Goal: Information Seeking & Learning: Learn about a topic

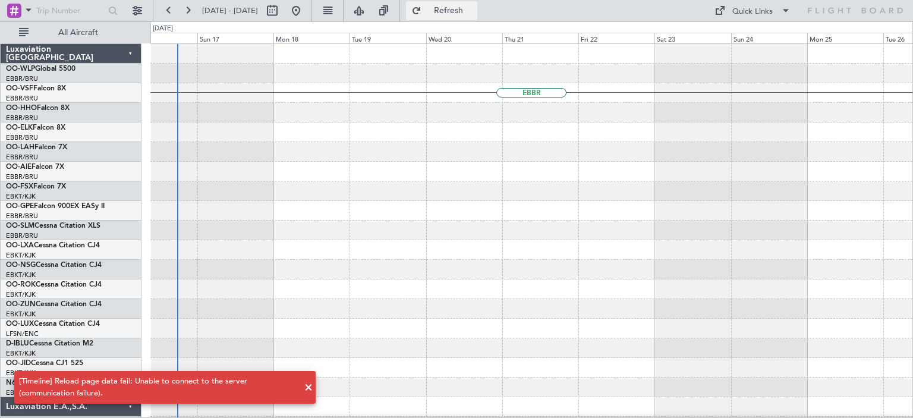
click at [474, 15] on span "Refresh" at bounding box center [449, 11] width 50 height 8
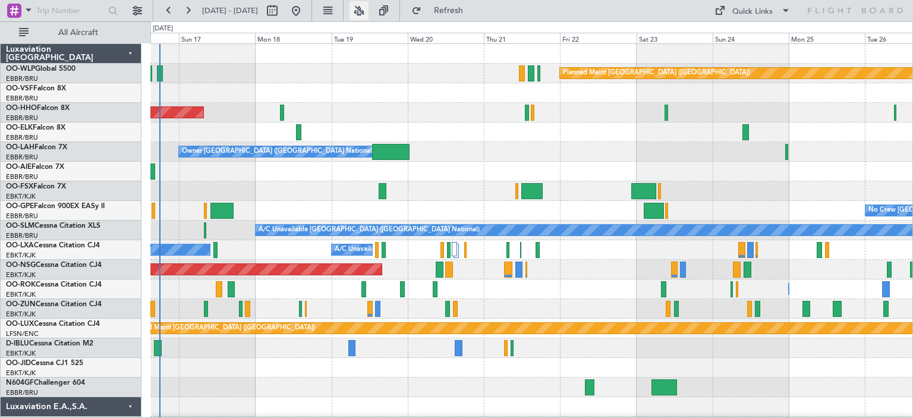
click at [369, 9] on button at bounding box center [359, 10] width 19 height 19
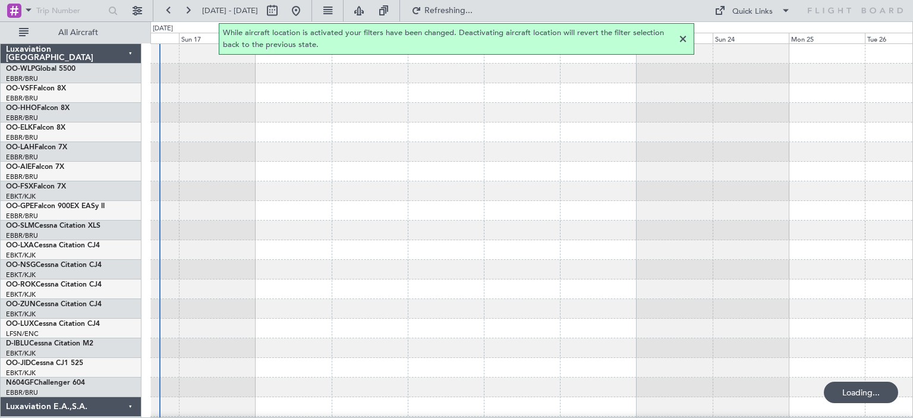
click at [683, 34] on div at bounding box center [683, 39] width 14 height 14
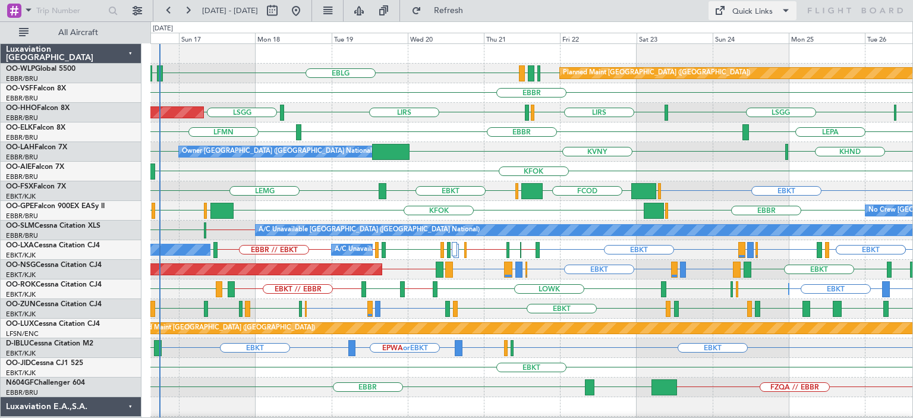
click at [745, 14] on div "Quick Links" at bounding box center [753, 12] width 40 height 12
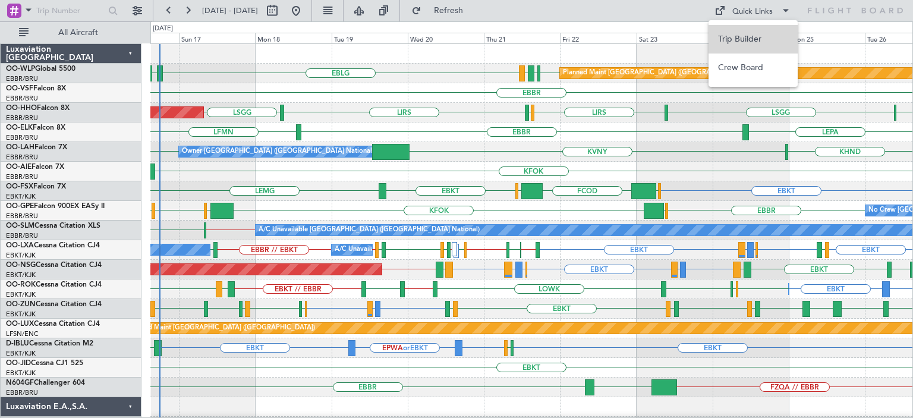
click at [753, 39] on button "Trip Builder" at bounding box center [753, 39] width 89 height 29
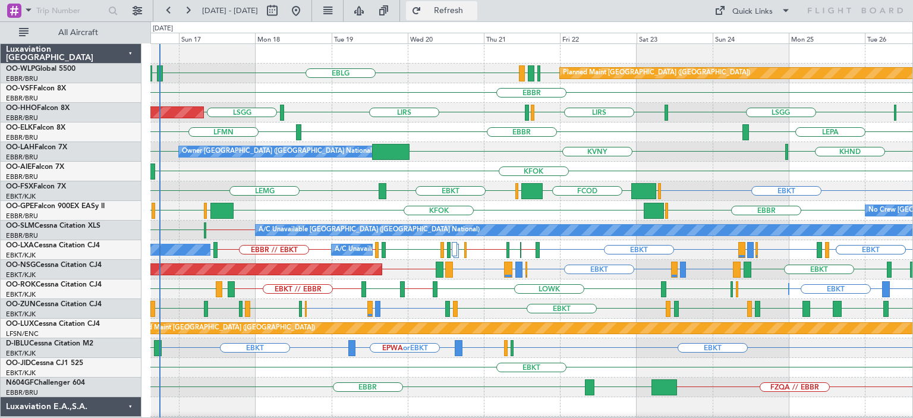
click at [474, 14] on span "Refresh" at bounding box center [449, 11] width 50 height 8
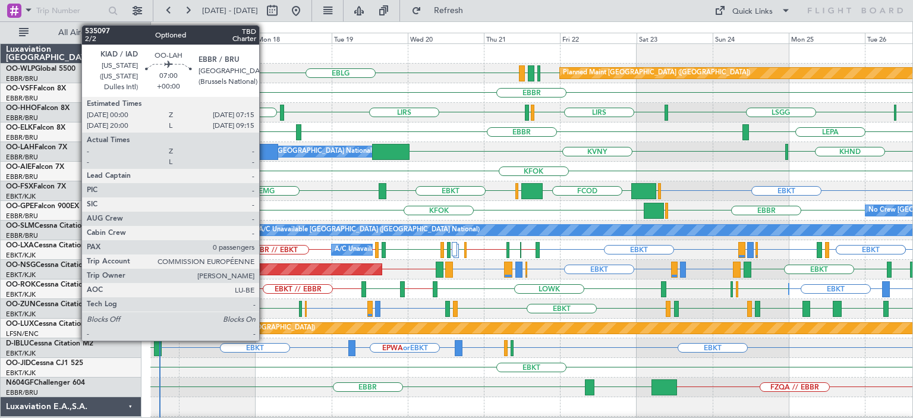
click at [265, 149] on div at bounding box center [266, 152] width 23 height 16
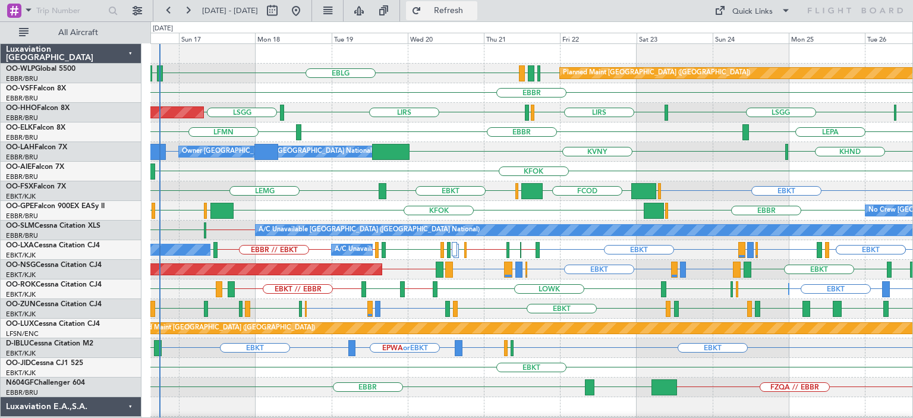
click at [474, 11] on span "Refresh" at bounding box center [449, 11] width 50 height 8
click at [450, 71] on div "EBLG LDSP EDDB EBLG LDDU Planned Maint Berlin (Brandenburg)" at bounding box center [531, 74] width 762 height 20
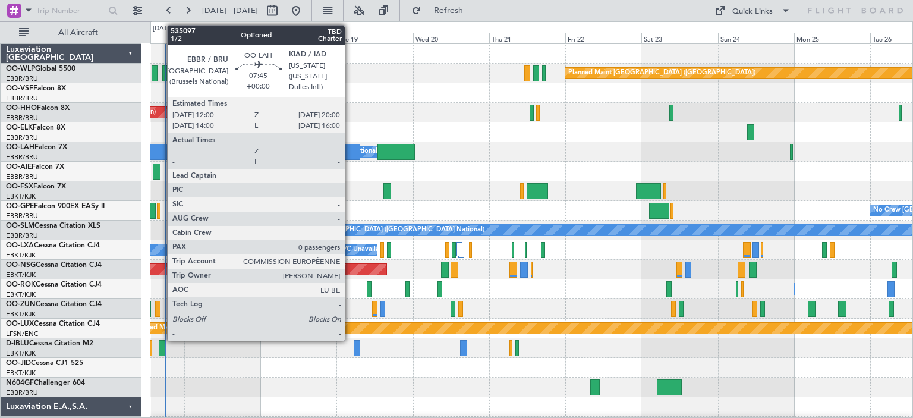
click at [161, 147] on div at bounding box center [159, 152] width 26 height 16
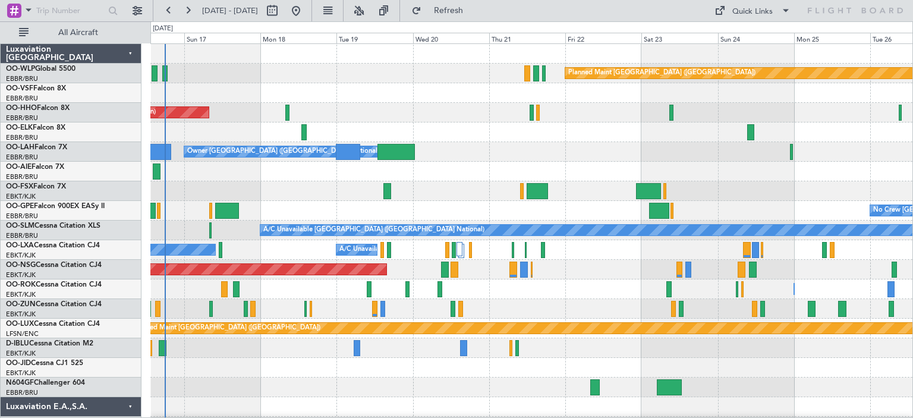
click at [426, 97] on div at bounding box center [531, 93] width 762 height 20
click at [470, 9] on span "Refresh" at bounding box center [449, 11] width 50 height 8
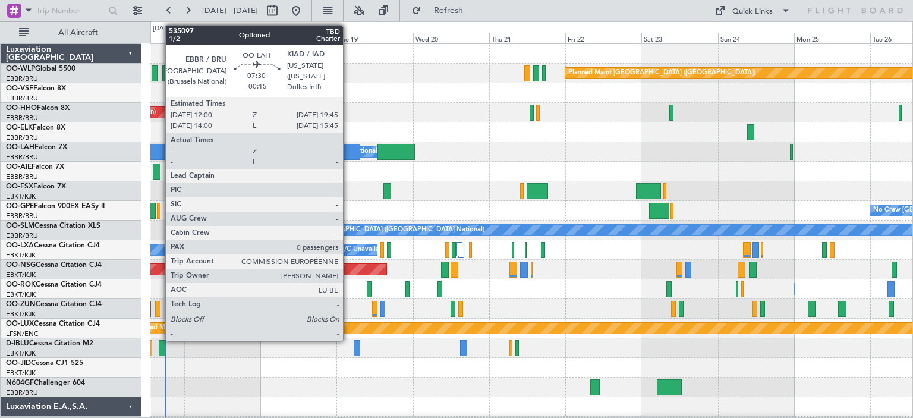
click at [159, 147] on div at bounding box center [158, 152] width 25 height 16
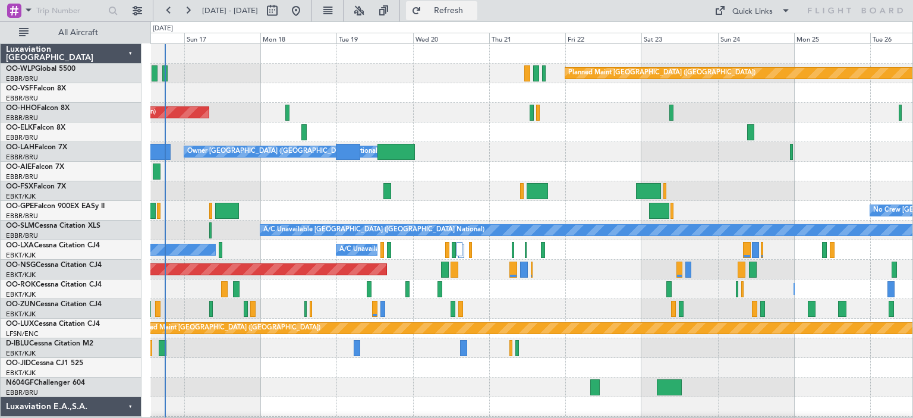
click at [474, 8] on span "Refresh" at bounding box center [449, 11] width 50 height 8
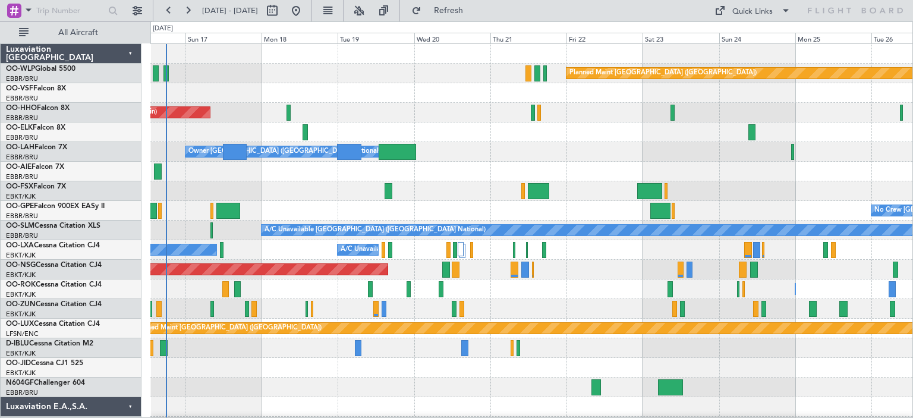
click at [350, 140] on div "Planned Maint Berlin (Brandenburg) AOG Maint Geneva (Cointrin) A/C Unavailable …" at bounding box center [531, 358] width 762 height 628
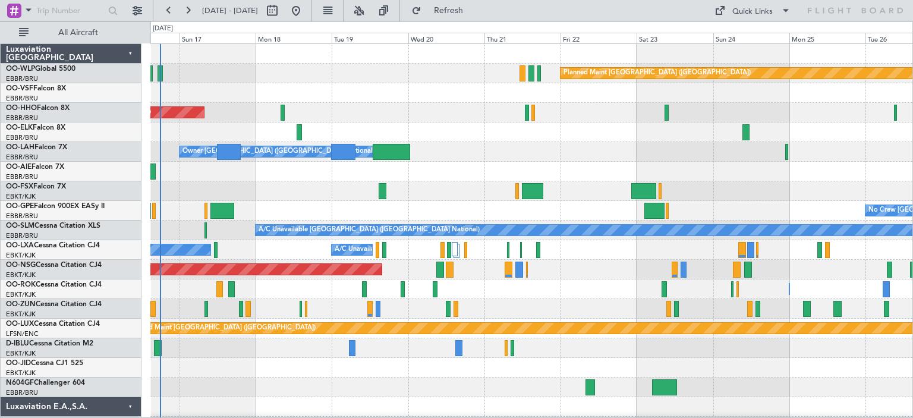
click at [276, 181] on div "Planned Maint Berlin (Brandenburg) AOG Maint Geneva (Cointrin) A/C Unavailable …" at bounding box center [531, 358] width 762 height 628
click at [334, 166] on div at bounding box center [531, 172] width 762 height 20
click at [340, 168] on div at bounding box center [531, 172] width 762 height 20
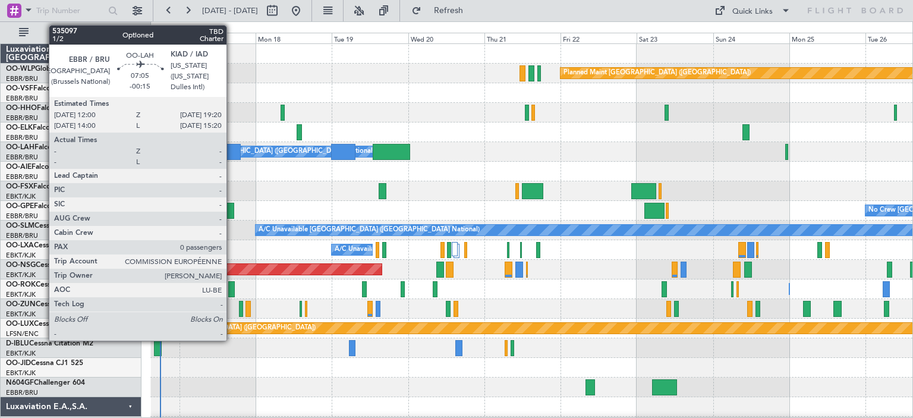
click at [232, 151] on div at bounding box center [229, 152] width 24 height 16
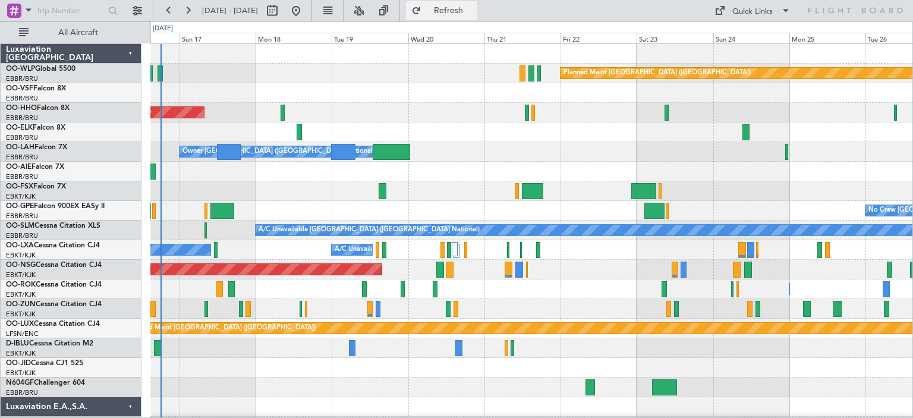
click at [474, 9] on span "Refresh" at bounding box center [449, 11] width 50 height 8
click at [275, 178] on div at bounding box center [531, 172] width 762 height 20
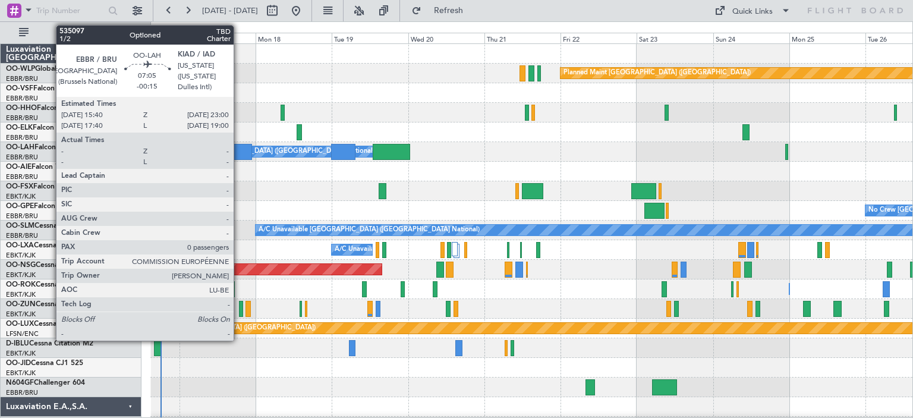
click at [239, 147] on div at bounding box center [241, 152] width 24 height 16
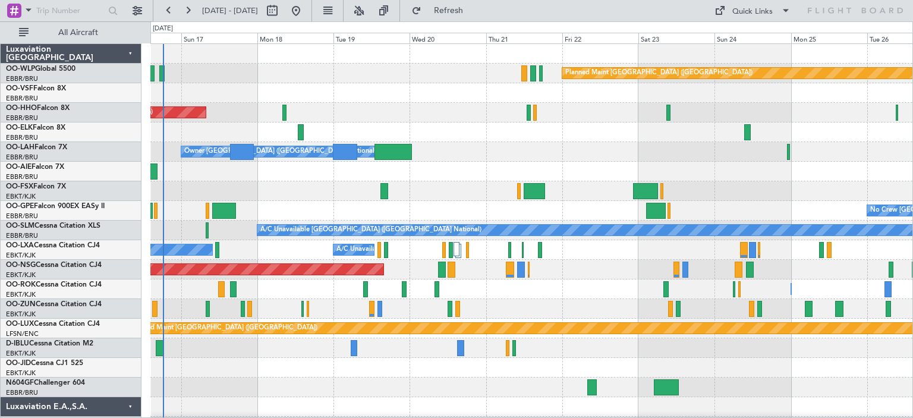
click at [257, 182] on div at bounding box center [531, 191] width 762 height 20
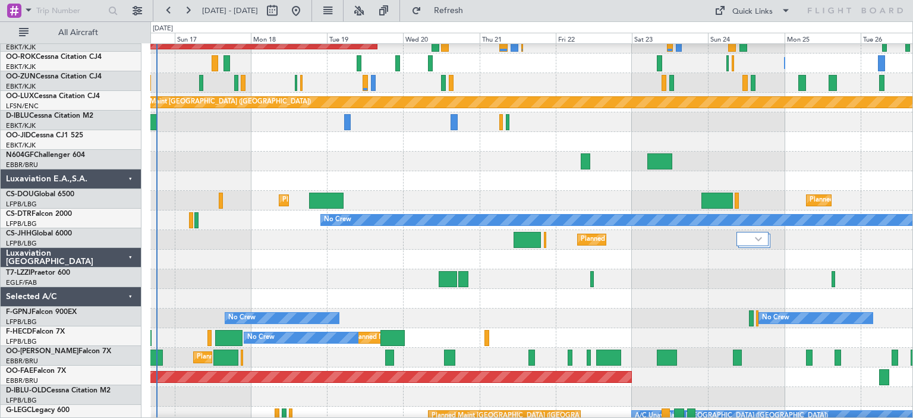
scroll to position [226, 0]
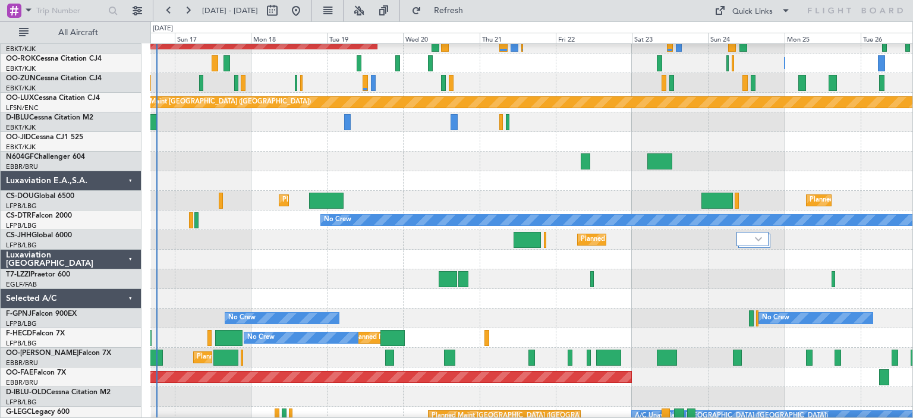
click at [208, 311] on div "No Crew No Crew" at bounding box center [531, 319] width 762 height 20
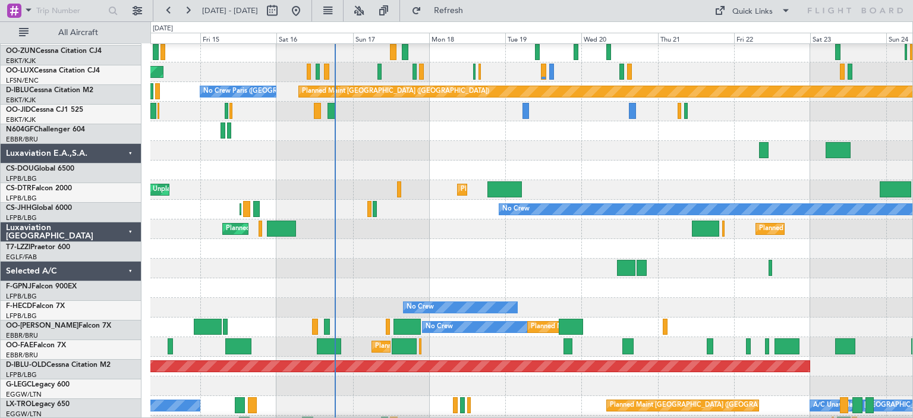
scroll to position [237, 0]
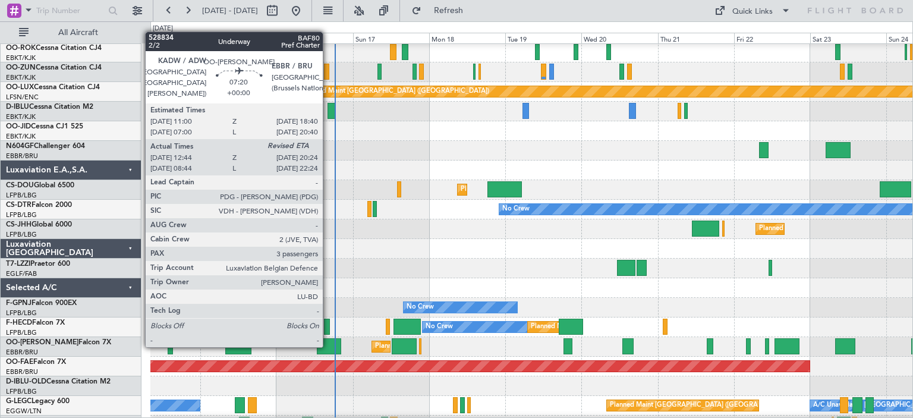
click at [328, 346] on div at bounding box center [329, 346] width 24 height 16
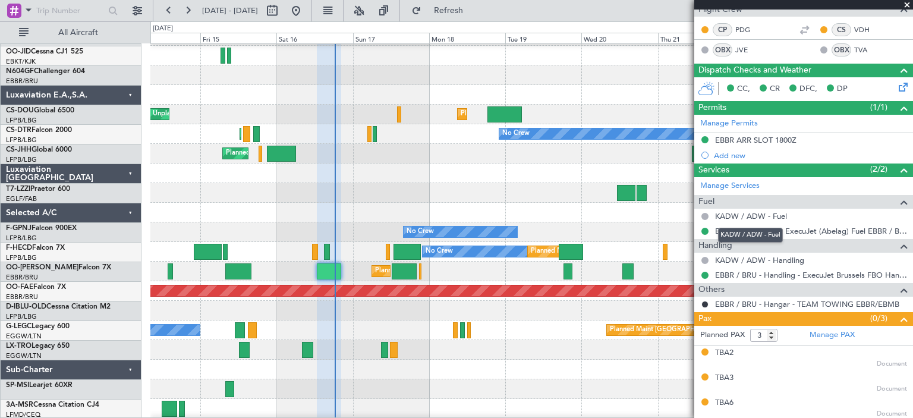
scroll to position [0, 0]
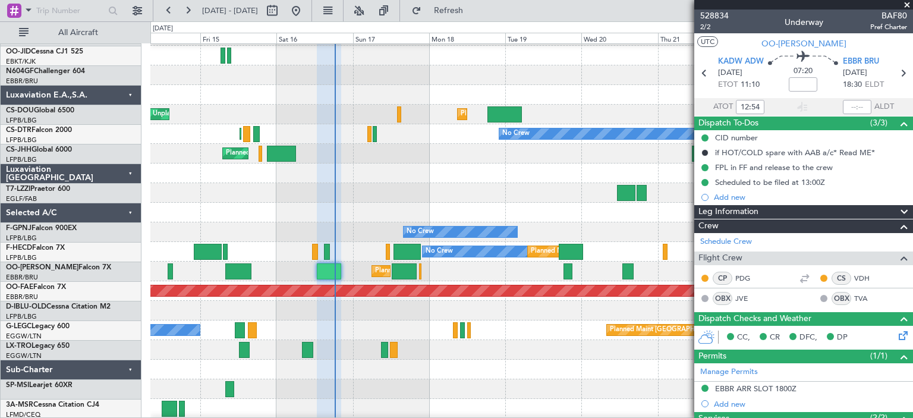
click at [908, 5] on span at bounding box center [907, 5] width 12 height 11
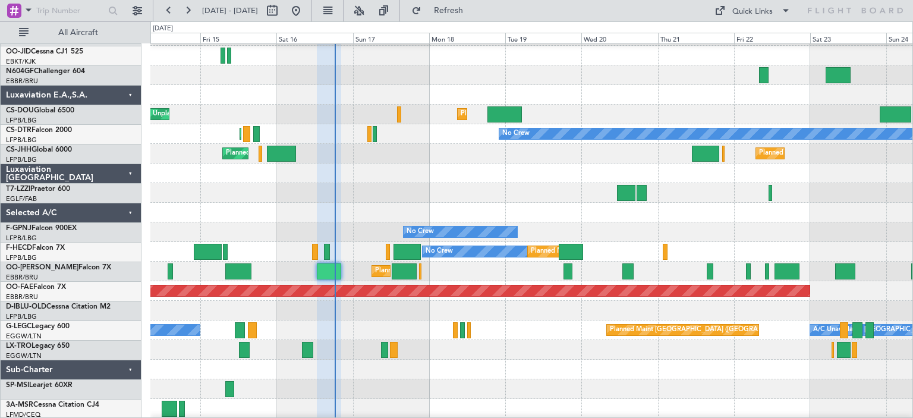
type input "0"
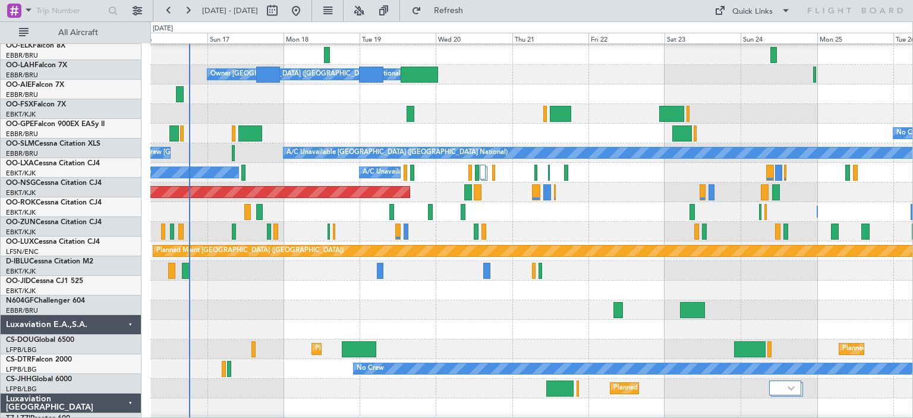
scroll to position [71, 0]
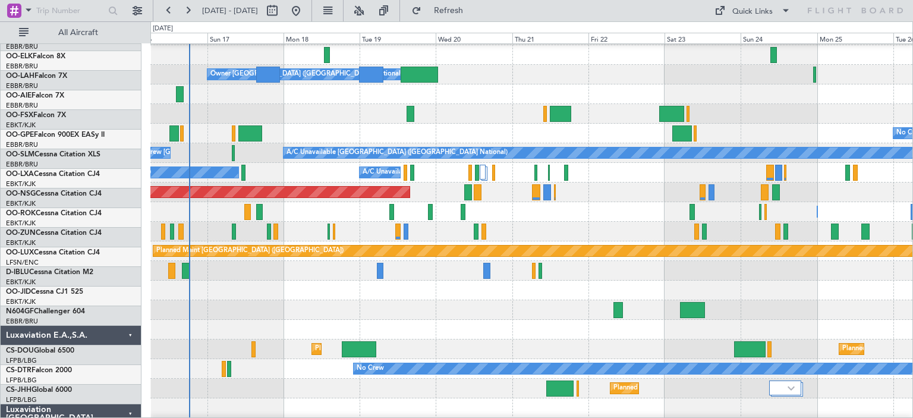
click at [281, 391] on div "Planned Maint [GEOGRAPHIC_DATA] ([GEOGRAPHIC_DATA]) Planned Maint [GEOGRAPHIC_D…" at bounding box center [531, 389] width 762 height 20
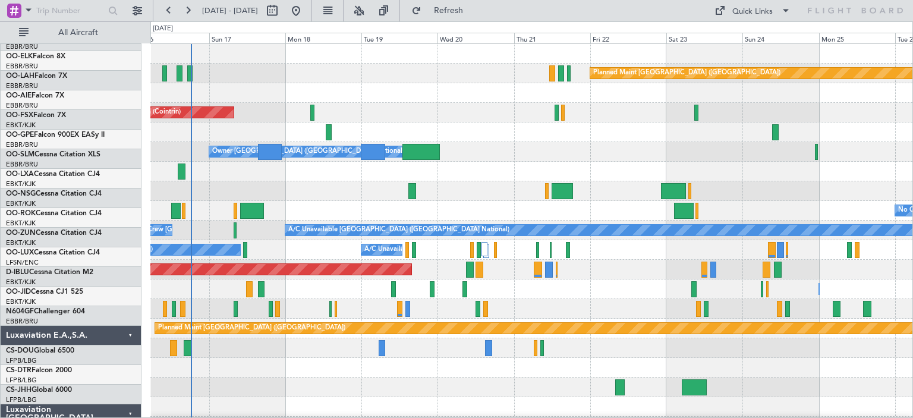
scroll to position [0, 0]
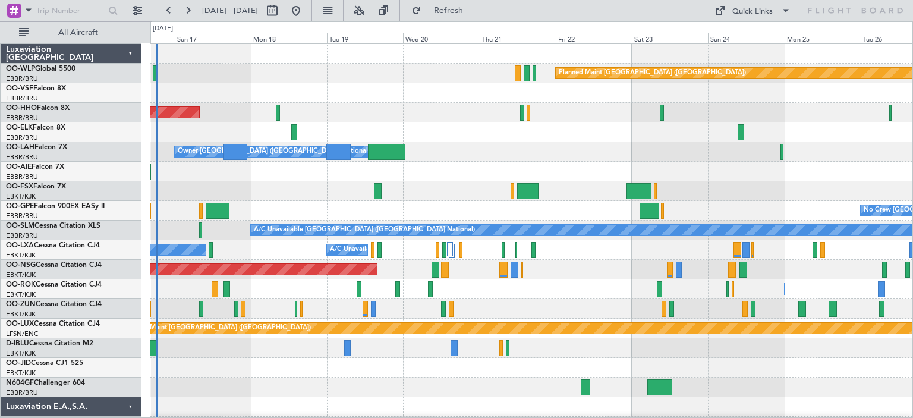
click at [455, 131] on div at bounding box center [531, 132] width 762 height 20
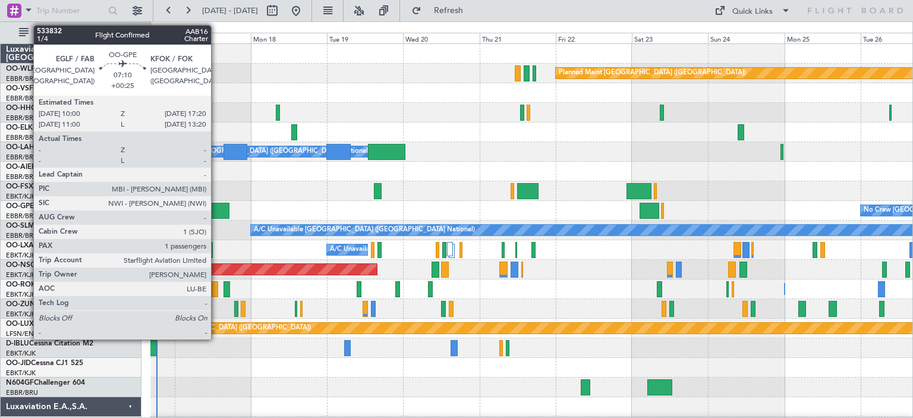
click at [216, 206] on div at bounding box center [218, 211] width 24 height 16
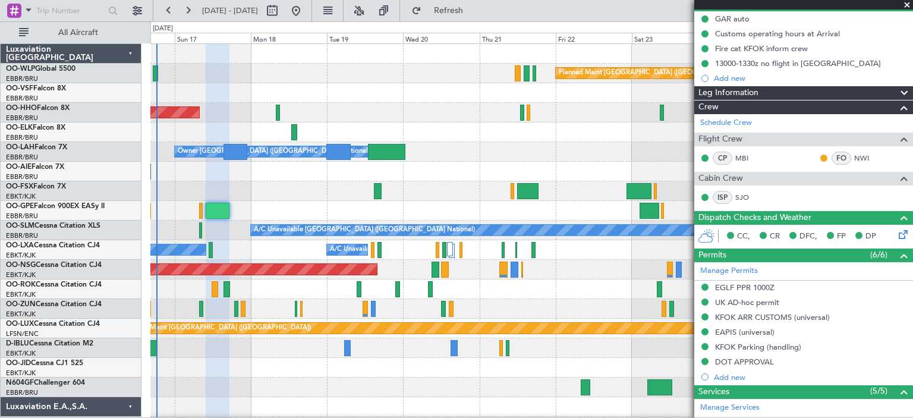
scroll to position [178, 0]
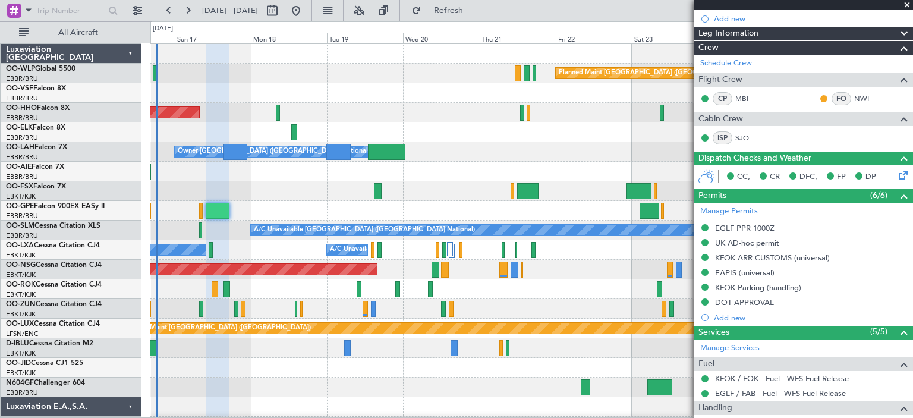
click at [520, 130] on div at bounding box center [531, 132] width 762 height 20
click at [510, 123] on div at bounding box center [531, 132] width 762 height 20
click at [409, 98] on div at bounding box center [531, 93] width 762 height 20
click at [265, 168] on div at bounding box center [531, 172] width 762 height 20
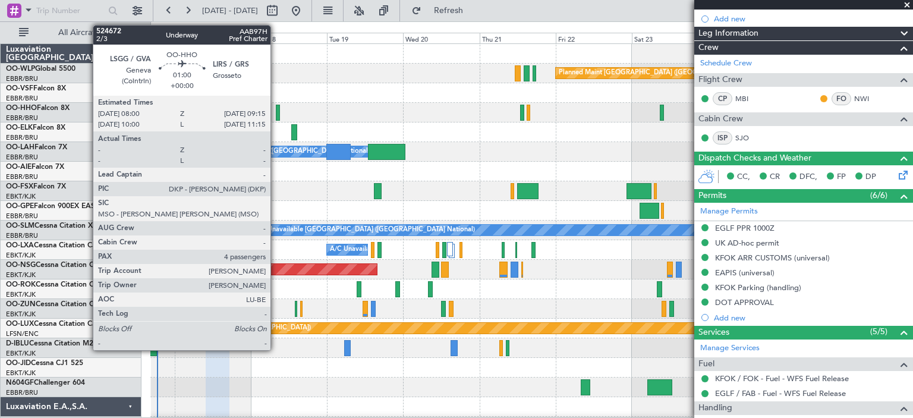
click at [276, 111] on div at bounding box center [278, 113] width 4 height 16
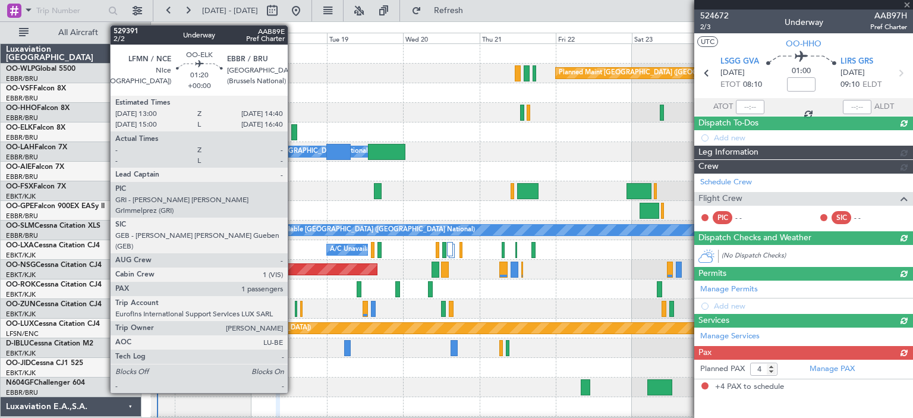
scroll to position [0, 0]
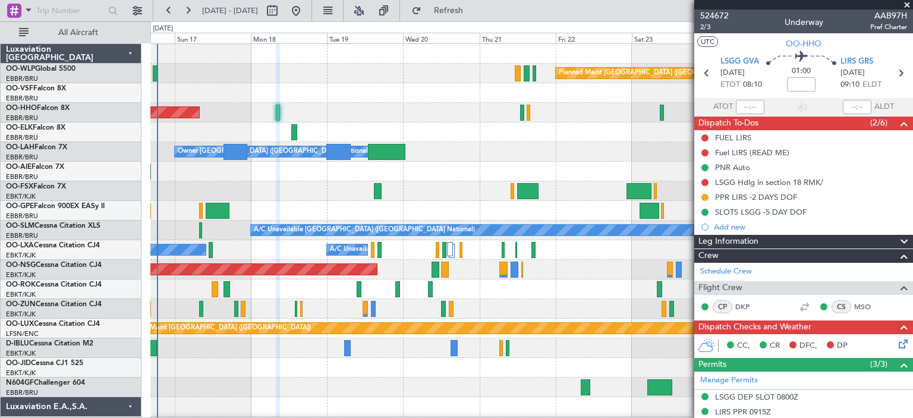
click at [907, 2] on span at bounding box center [907, 5] width 12 height 11
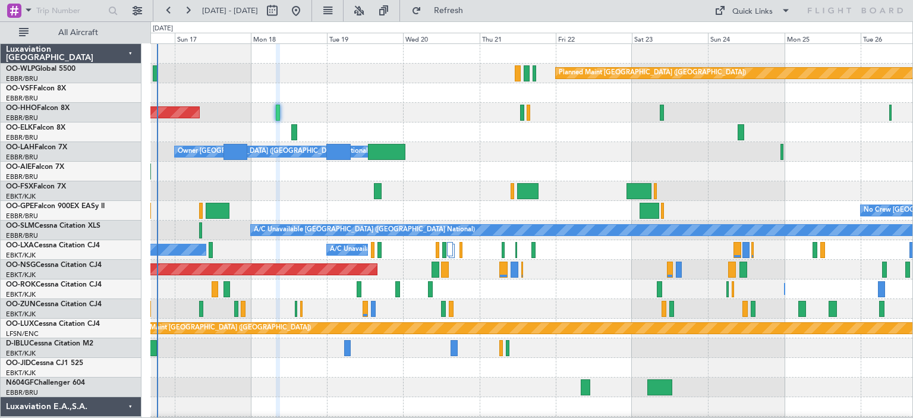
type input "0"
click at [436, 87] on div at bounding box center [531, 93] width 762 height 20
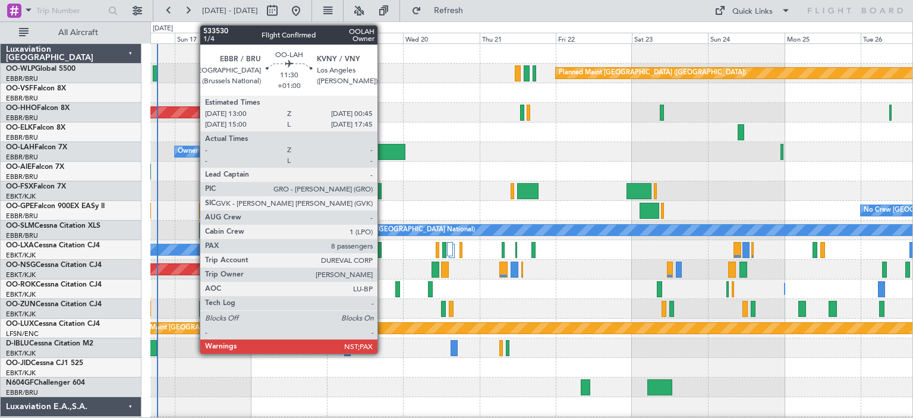
click at [383, 147] on div at bounding box center [386, 152] width 37 height 16
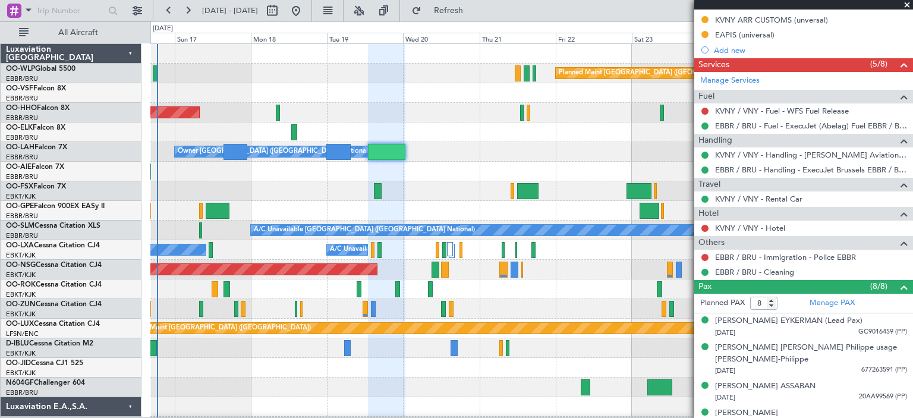
scroll to position [115, 0]
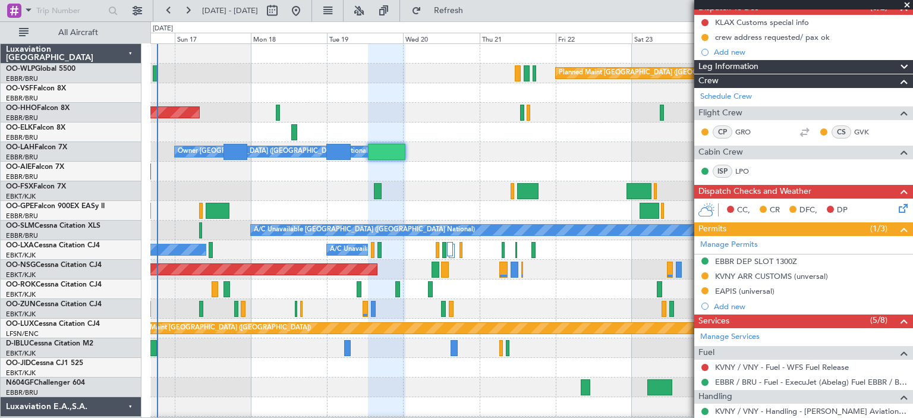
click at [907, 5] on span at bounding box center [907, 5] width 12 height 11
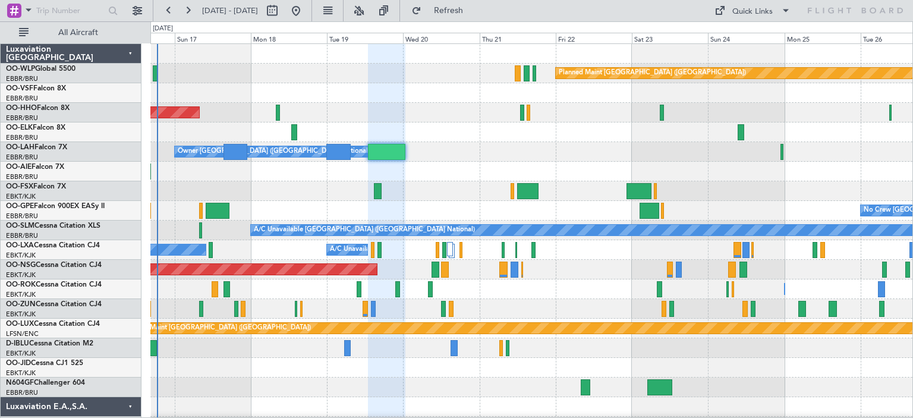
type input "0"
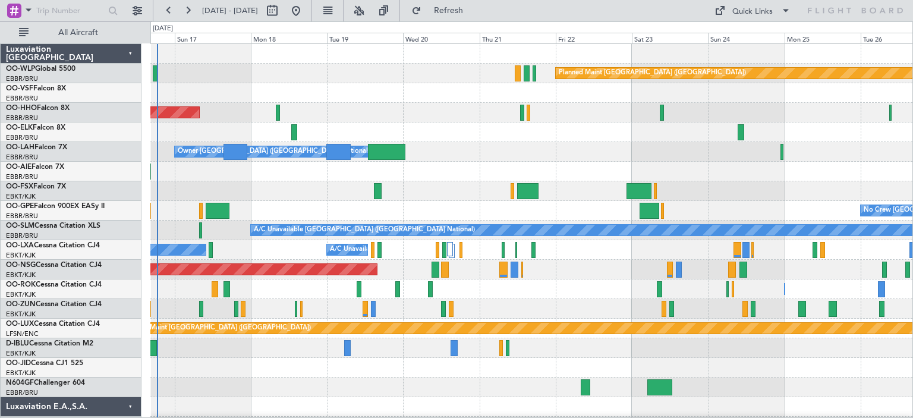
click at [382, 106] on div "AOG Maint Geneva (Cointrin) A/C Unavailable Geneva (Cointrin)" at bounding box center [531, 113] width 762 height 20
click at [495, 111] on div "AOG Maint Geneva (Cointrin) A/C Unavailable Geneva (Cointrin)" at bounding box center [531, 113] width 762 height 20
click at [464, 170] on div at bounding box center [531, 172] width 762 height 20
click at [435, 187] on div at bounding box center [531, 191] width 762 height 20
click at [281, 197] on div at bounding box center [531, 191] width 762 height 20
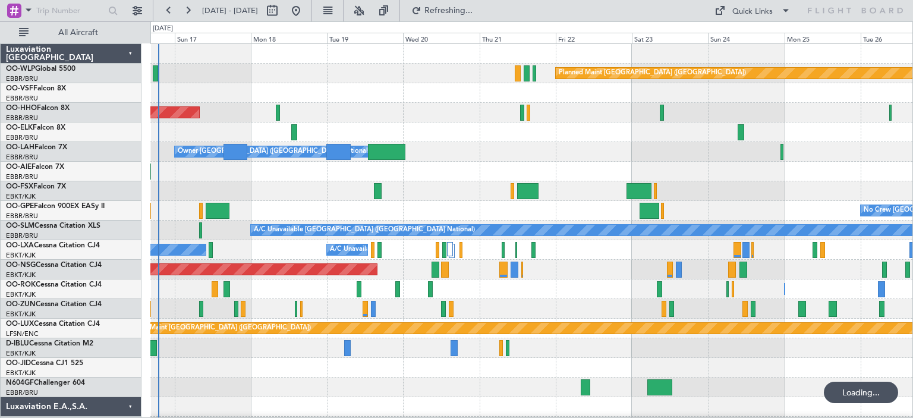
click at [435, 125] on div at bounding box center [531, 132] width 762 height 20
click at [300, 181] on div at bounding box center [531, 191] width 762 height 20
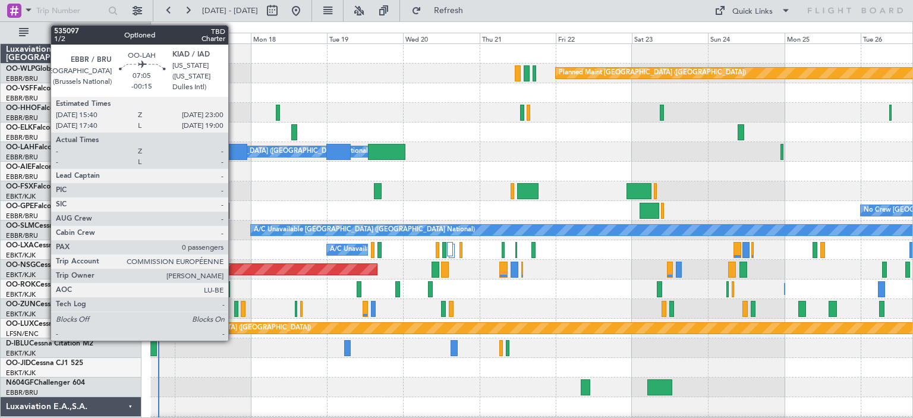
click at [234, 147] on div at bounding box center [236, 152] width 24 height 16
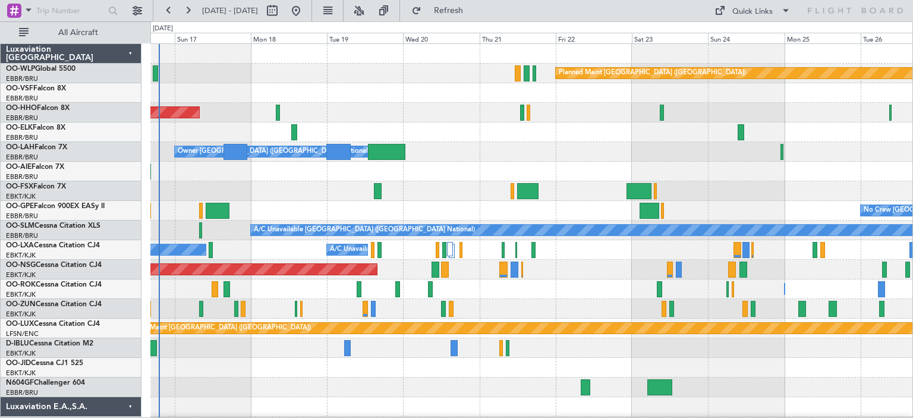
click at [401, 111] on div "AOG Maint Geneva (Cointrin) A/C Unavailable Geneva (Cointrin)" at bounding box center [531, 113] width 762 height 20
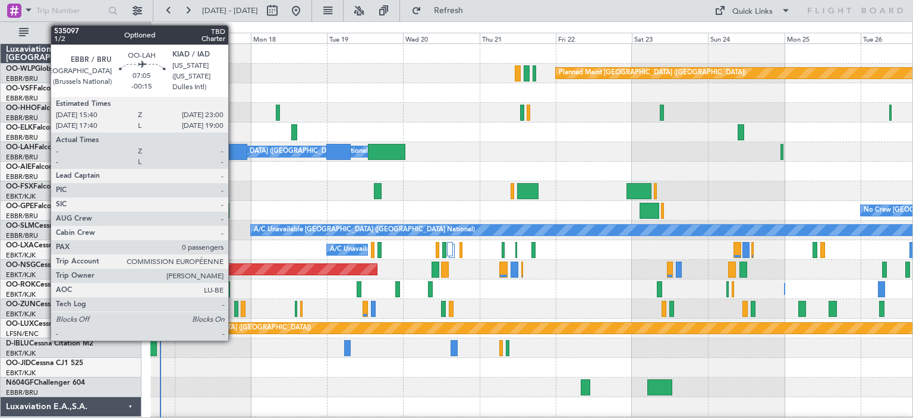
click at [234, 147] on div at bounding box center [236, 152] width 24 height 16
click at [233, 147] on div at bounding box center [236, 152] width 25 height 16
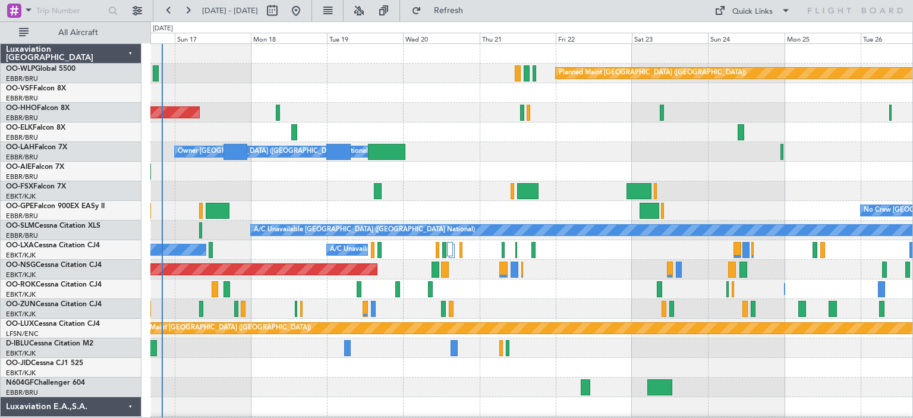
click at [396, 108] on div "AOG Maint Geneva (Cointrin) A/C Unavailable Geneva (Cointrin)" at bounding box center [531, 113] width 762 height 20
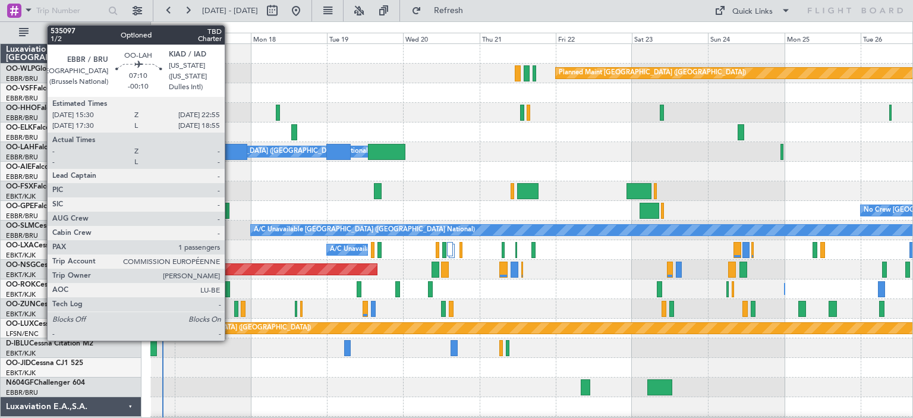
click at [230, 149] on div at bounding box center [236, 152] width 24 height 16
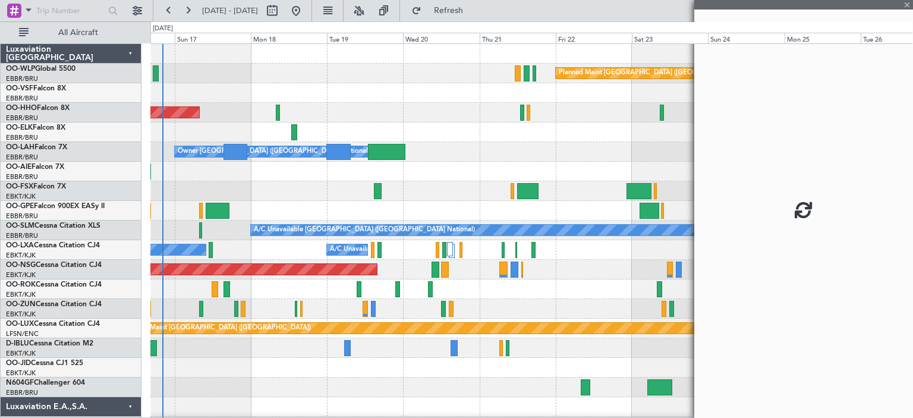
click at [230, 149] on div at bounding box center [236, 152] width 24 height 16
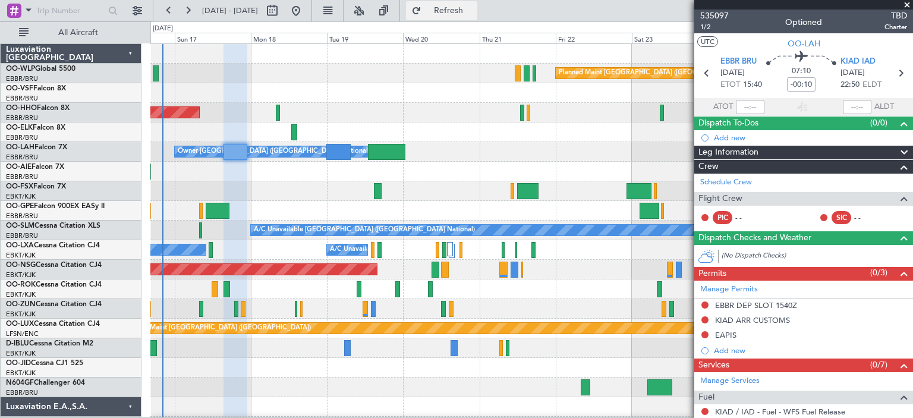
click at [474, 12] on span "Refresh" at bounding box center [449, 11] width 50 height 8
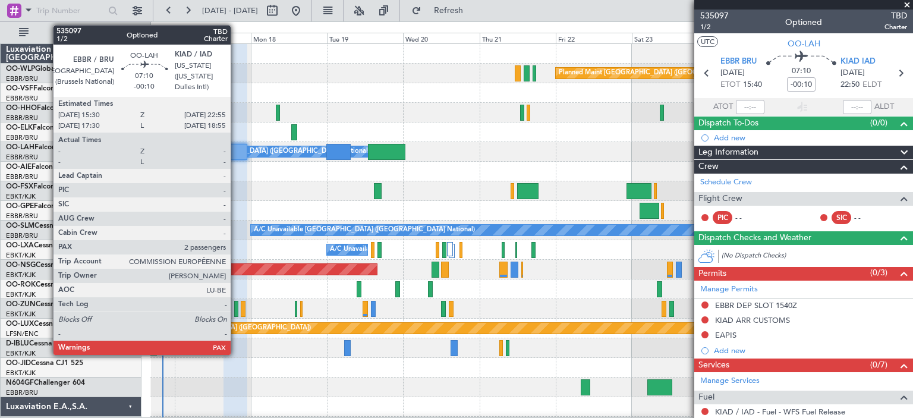
click at [236, 151] on div at bounding box center [236, 152] width 24 height 16
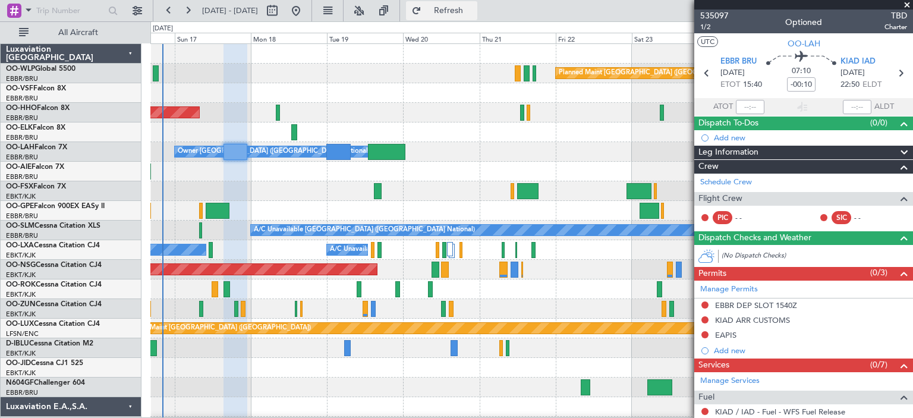
click at [477, 19] on button "Refresh" at bounding box center [441, 10] width 71 height 19
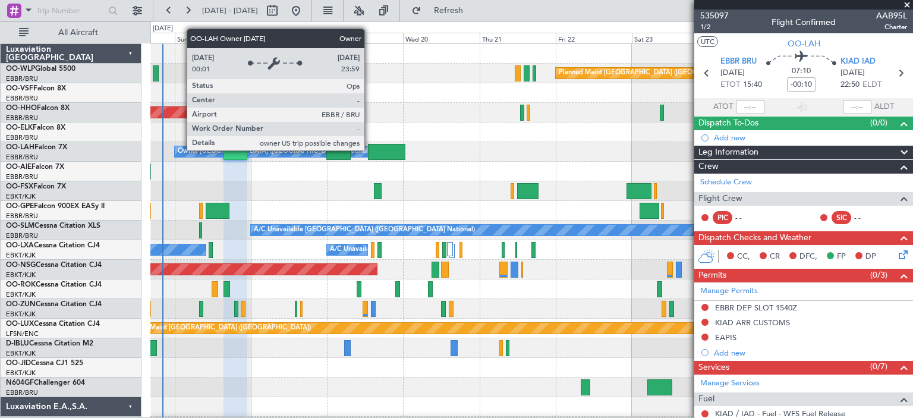
click at [181, 150] on div "Owner [GEOGRAPHIC_DATA] ([GEOGRAPHIC_DATA] National)" at bounding box center [274, 152] width 192 height 18
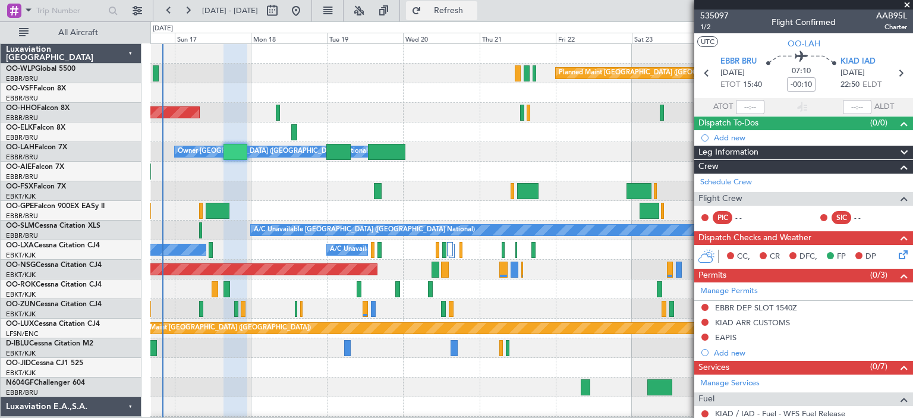
click at [474, 7] on span "Refresh" at bounding box center [449, 11] width 50 height 8
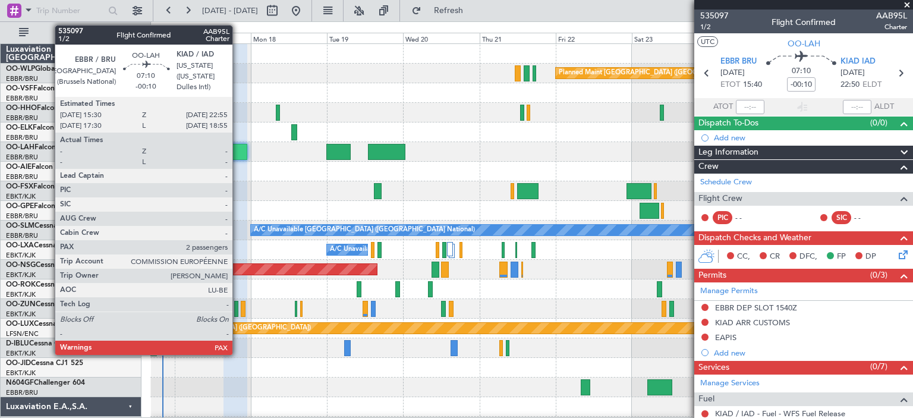
click at [238, 147] on div at bounding box center [236, 152] width 24 height 16
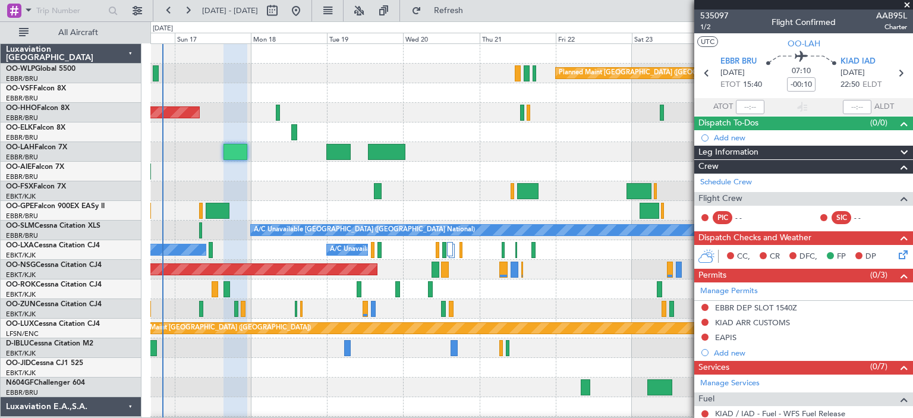
click at [448, 111] on div "AOG Maint Geneva (Cointrin) A/C Unavailable Geneva (Cointrin)" at bounding box center [531, 113] width 762 height 20
click at [907, 3] on span at bounding box center [907, 5] width 12 height 11
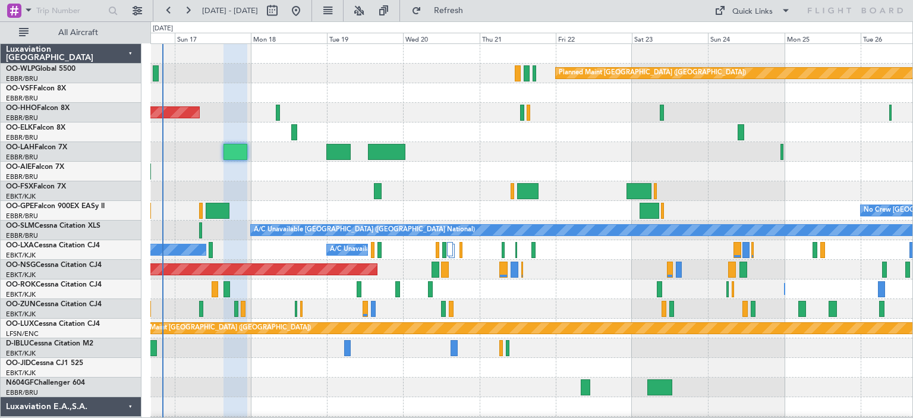
type input "0"
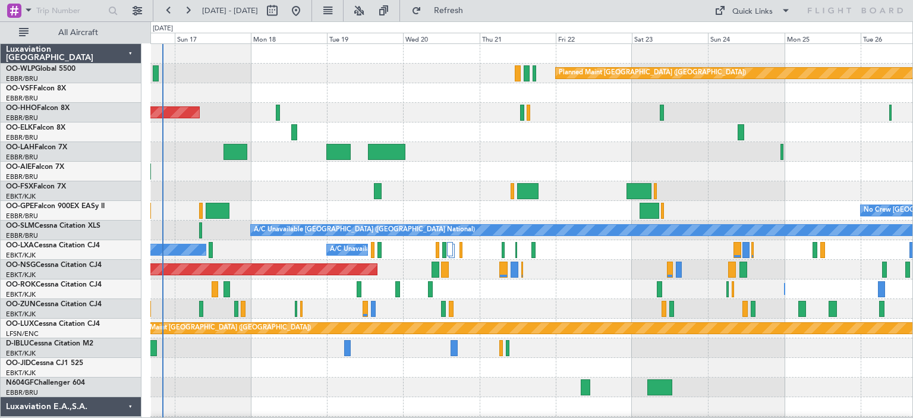
click at [452, 83] on div at bounding box center [531, 93] width 762 height 20
click at [392, 129] on div at bounding box center [531, 132] width 762 height 20
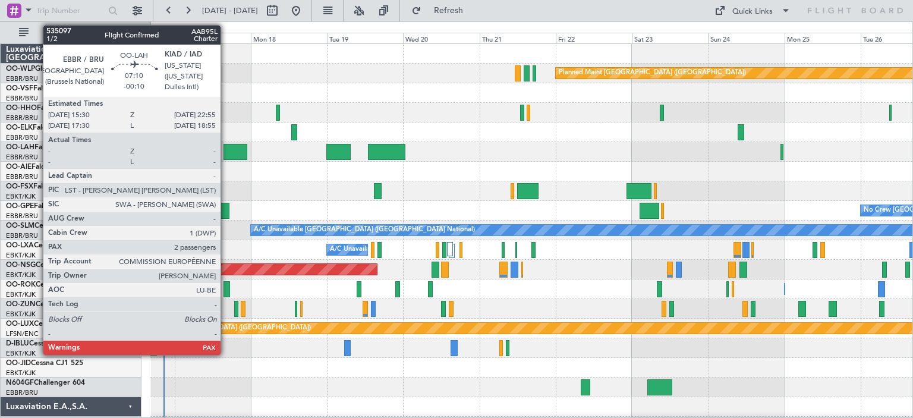
click at [226, 145] on div at bounding box center [236, 152] width 24 height 16
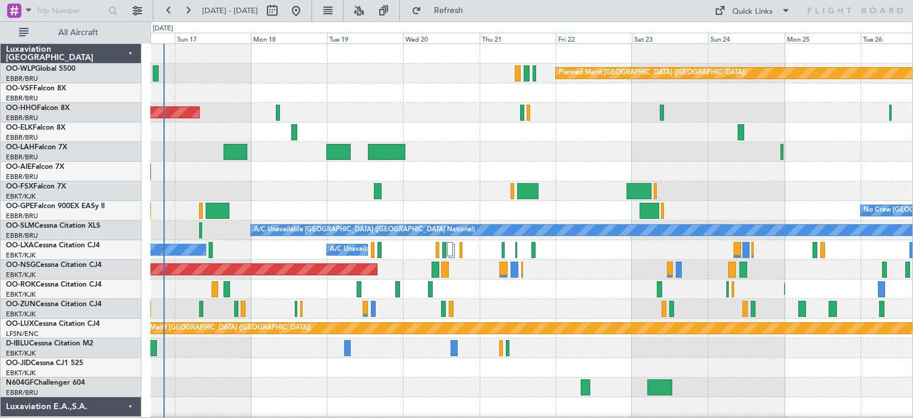
click at [384, 135] on div at bounding box center [531, 132] width 762 height 20
click at [472, 11] on span "Refresh" at bounding box center [449, 11] width 50 height 8
click at [267, 191] on div at bounding box center [531, 191] width 762 height 20
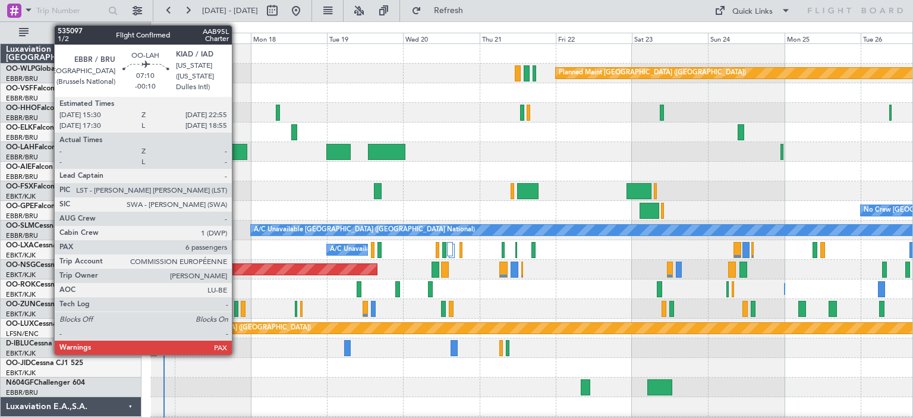
click at [237, 150] on div at bounding box center [236, 152] width 24 height 16
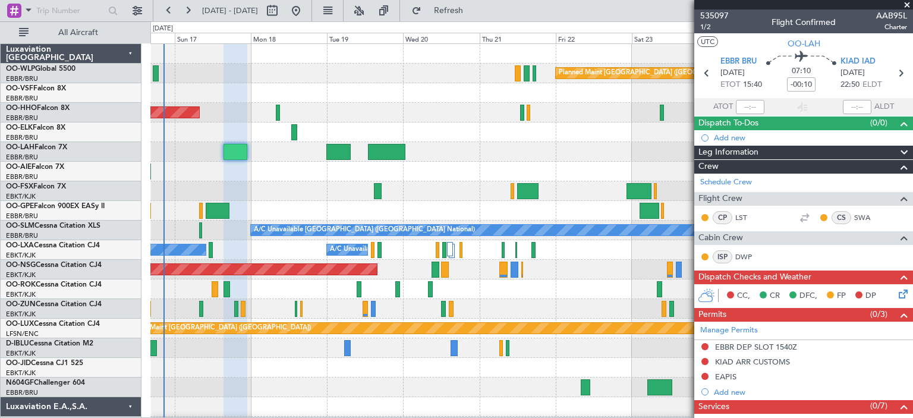
click at [906, 4] on span at bounding box center [907, 5] width 12 height 11
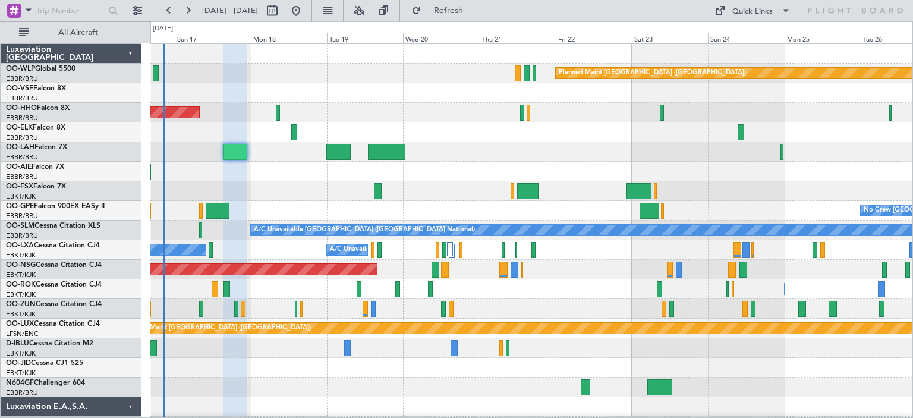
type input "0"
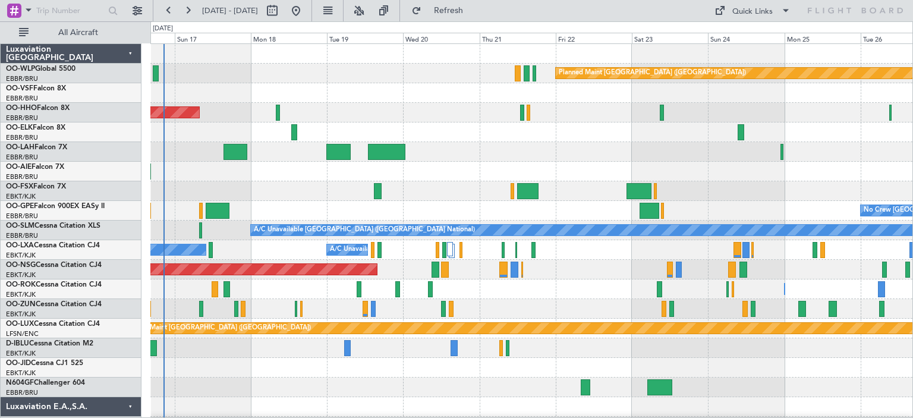
click at [425, 134] on div at bounding box center [531, 132] width 762 height 20
click at [335, 100] on div at bounding box center [531, 93] width 762 height 20
click at [369, 11] on button at bounding box center [359, 10] width 19 height 19
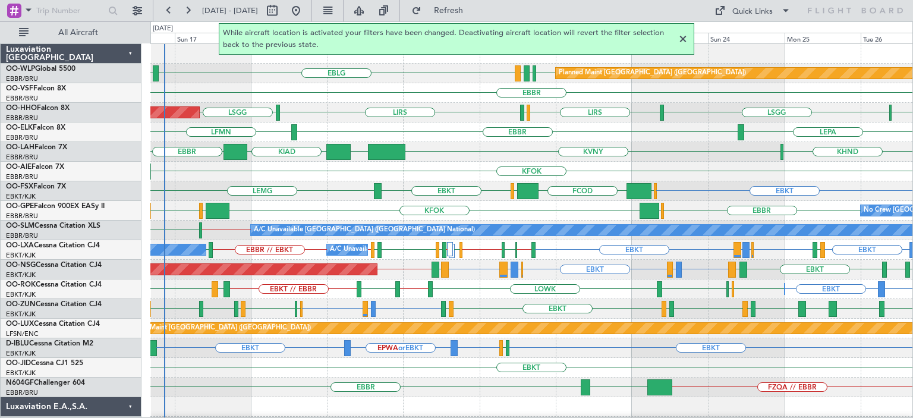
click at [479, 115] on div "LFMV [GEOGRAPHIC_DATA] LIRS [GEOGRAPHIC_DATA] LIRS [GEOGRAPHIC_DATA] AOG Maint …" at bounding box center [531, 113] width 762 height 20
click at [683, 34] on div at bounding box center [683, 39] width 14 height 14
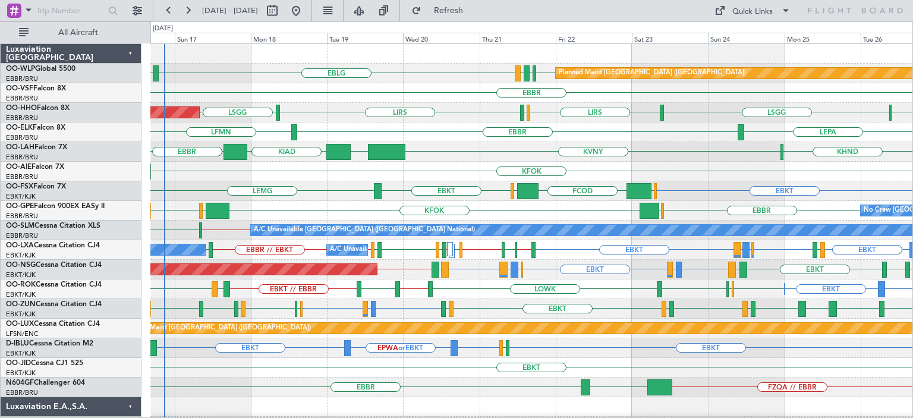
click at [369, 105] on div "LFMV [GEOGRAPHIC_DATA] LIRS [GEOGRAPHIC_DATA] LIRS [GEOGRAPHIC_DATA] AOG Maint …" at bounding box center [531, 113] width 762 height 20
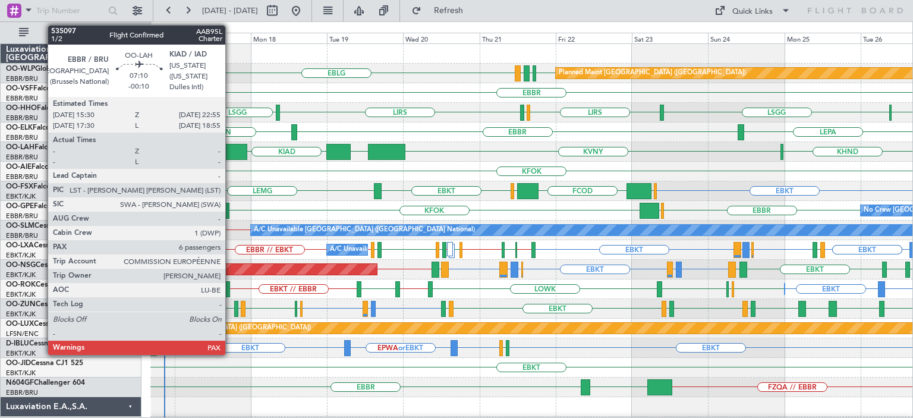
click at [231, 149] on div at bounding box center [236, 152] width 24 height 16
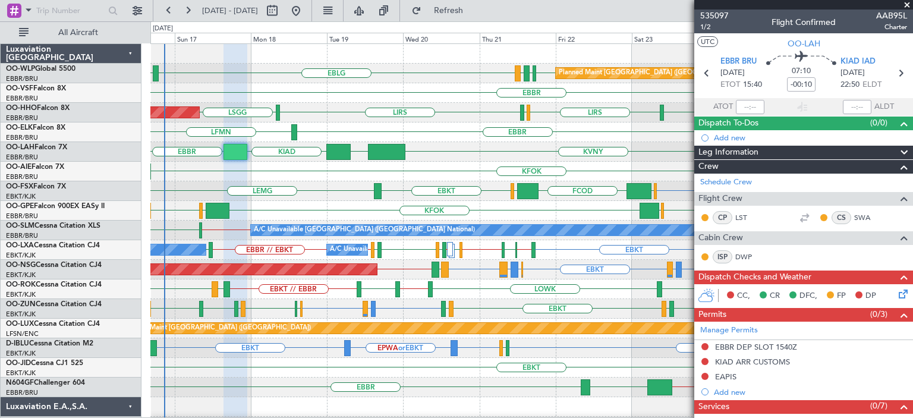
click at [552, 137] on div "LEPA [GEOGRAPHIC_DATA] LFMN" at bounding box center [531, 132] width 762 height 20
click at [906, 4] on span at bounding box center [907, 5] width 12 height 11
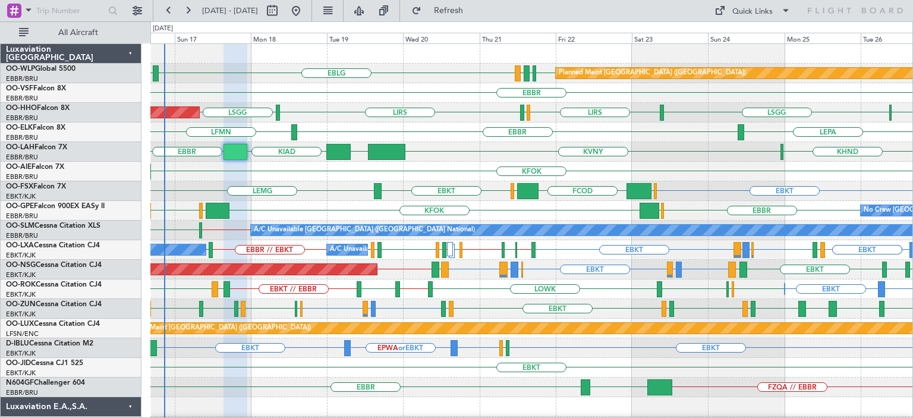
type input "0"
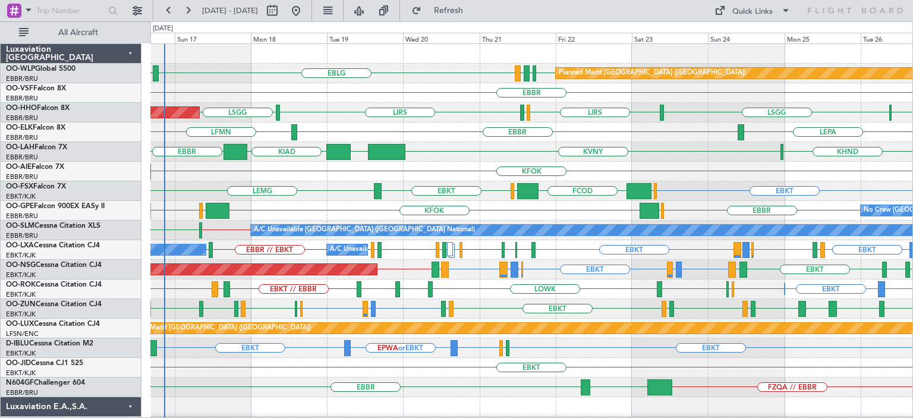
click at [442, 108] on div "LFMV [GEOGRAPHIC_DATA] LIRS [GEOGRAPHIC_DATA] LIRS [GEOGRAPHIC_DATA] AOG Maint …" at bounding box center [531, 113] width 762 height 20
click at [290, 376] on div "EBKT" at bounding box center [531, 368] width 762 height 20
click at [311, 198] on div "EBKT [GEOGRAPHIC_DATA] EGGW FCOD [GEOGRAPHIC_DATA] EBKT" at bounding box center [531, 191] width 762 height 20
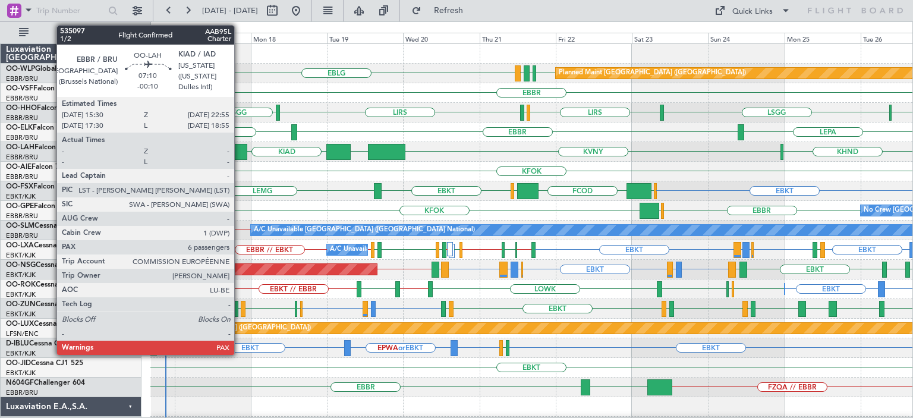
click at [240, 149] on div at bounding box center [236, 152] width 24 height 16
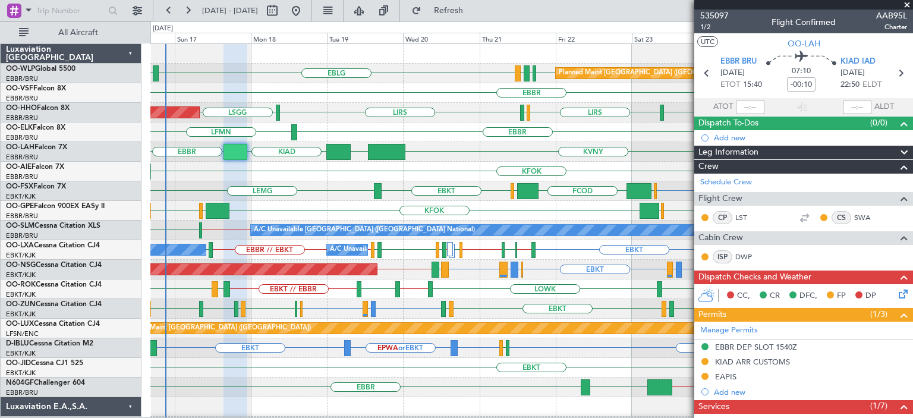
click at [491, 103] on div "LIRS LSGG LFMV LSGG LIRS LSZH AOG Maint Geneva (Cointrin) A/C Unavailable Genev…" at bounding box center [531, 113] width 762 height 20
click at [906, 4] on span at bounding box center [907, 5] width 12 height 11
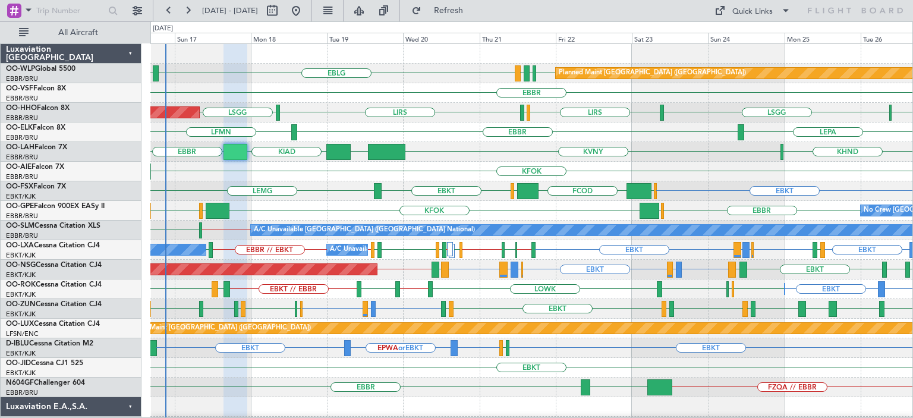
type input "0"
